Goal: Find specific page/section: Find specific page/section

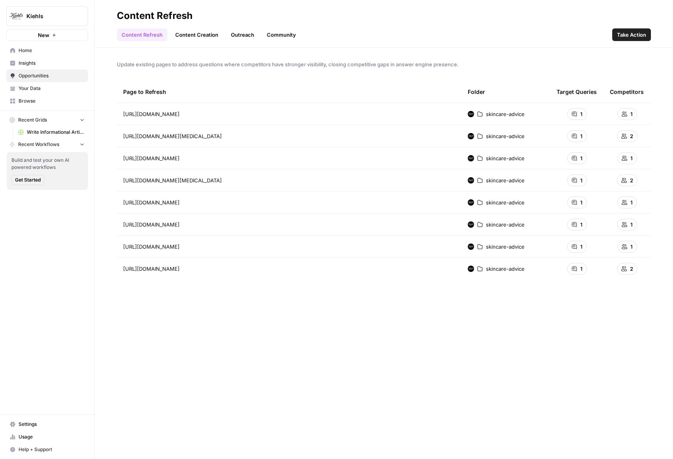
click at [321, 64] on span "Update existing pages to address questions where competitors have stronger visi…" at bounding box center [384, 64] width 534 height 8
